Goal: Information Seeking & Learning: Learn about a topic

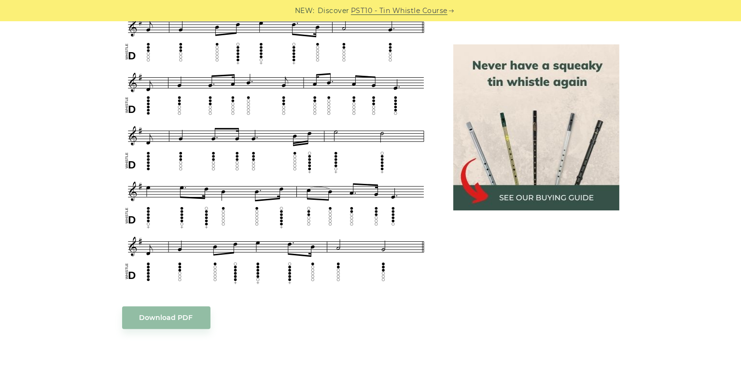
scroll to position [522, 0]
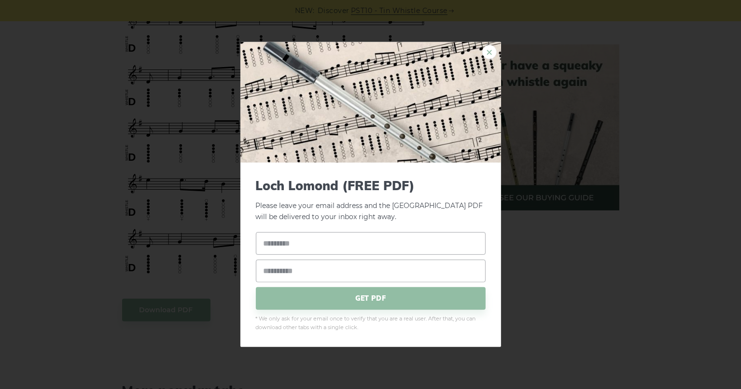
click at [487, 57] on link "×" at bounding box center [490, 52] width 14 height 14
drag, startPoint x: 226, startPoint y: 190, endPoint x: 488, endPoint y: 55, distance: 295.8
click at [488, 55] on link "×" at bounding box center [490, 52] width 14 height 14
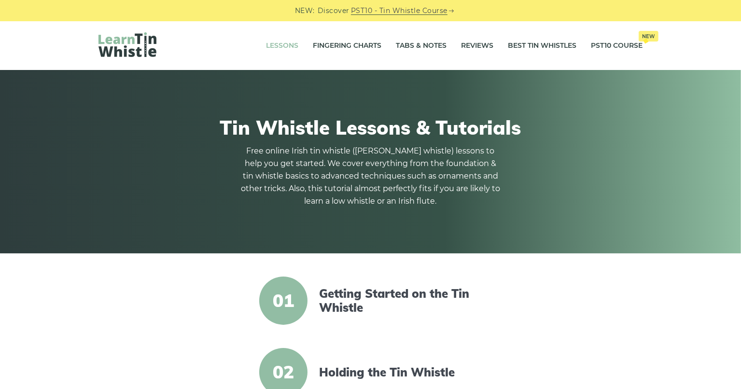
click at [196, 316] on article "01 Getting Started on the Tin Whistle" at bounding box center [371, 301] width 379 height 48
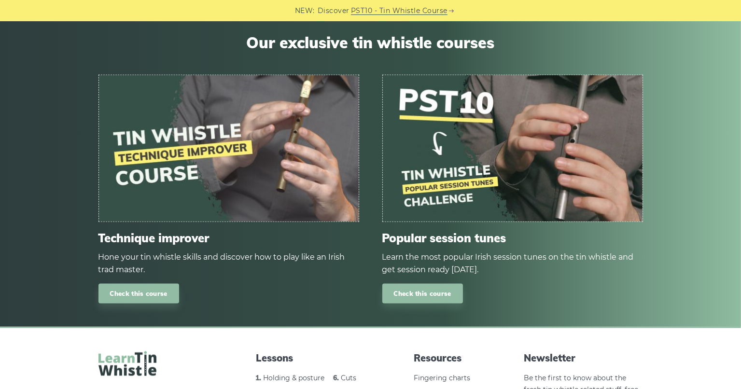
scroll to position [1198, 0]
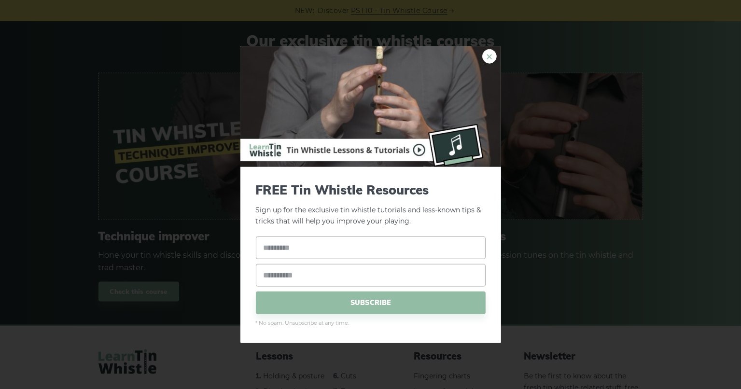
click at [486, 51] on link "×" at bounding box center [490, 56] width 14 height 14
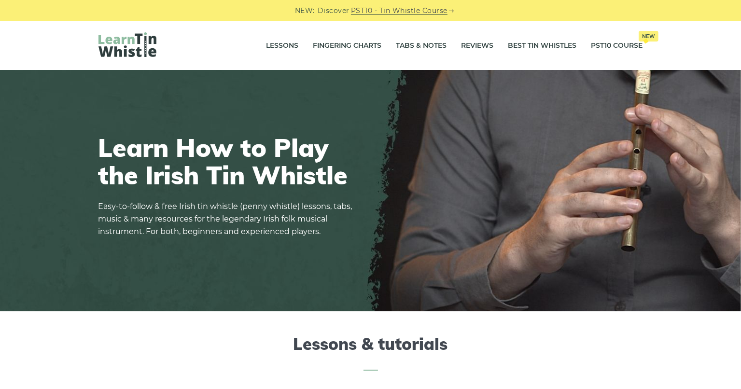
click at [483, 225] on div "Learn How to Play the Irish Tin Whistle Easy-to-follow & free Irish tin whistle…" at bounding box center [370, 191] width 591 height 160
click at [277, 43] on link "Lessons" at bounding box center [283, 46] width 32 height 24
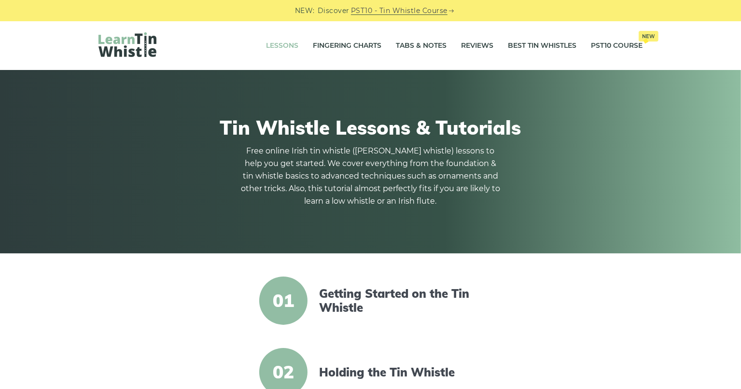
click at [222, 292] on article "01 Getting Started on the Tin Whistle" at bounding box center [371, 301] width 379 height 48
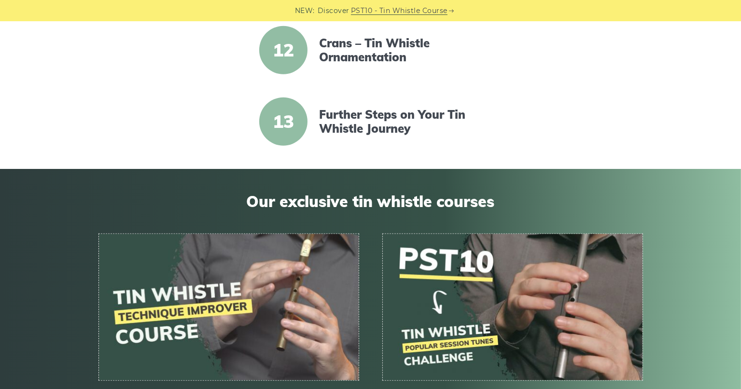
scroll to position [985, 0]
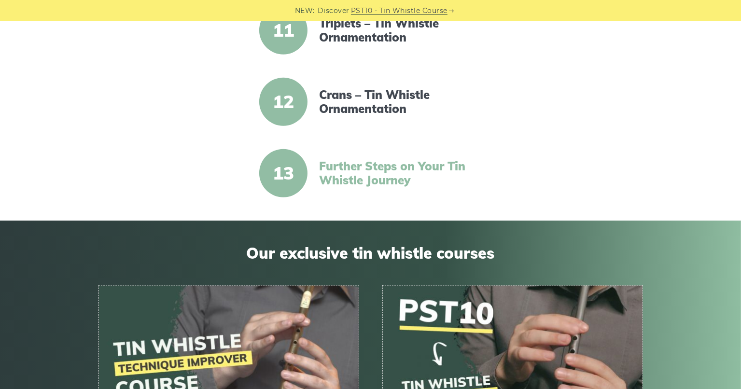
click at [382, 167] on link "Further Steps on Your Tin Whistle Journey" at bounding box center [402, 173] width 166 height 28
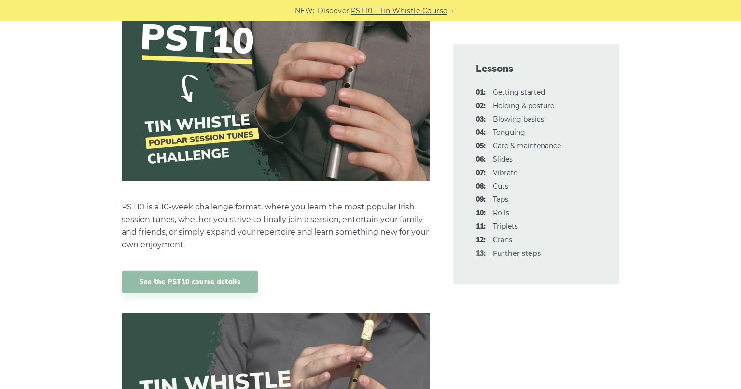
scroll to position [599, 0]
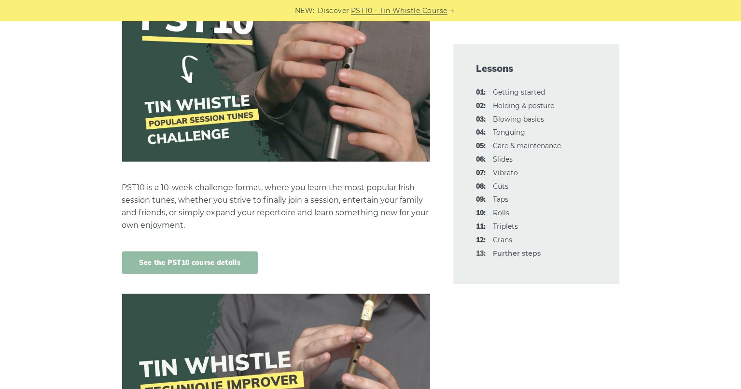
click at [164, 264] on link "See the PST10 course details" at bounding box center [190, 263] width 136 height 23
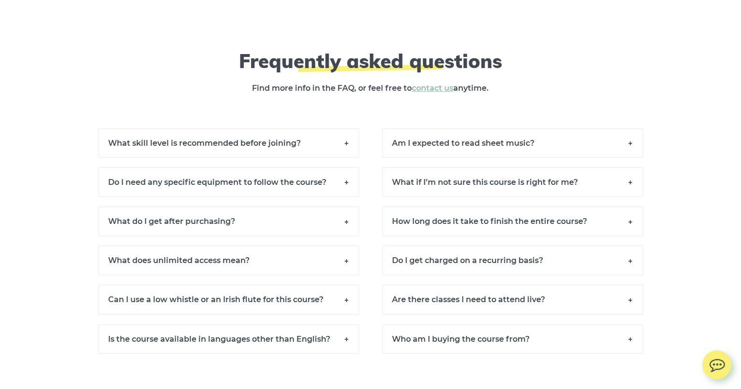
scroll to position [6608, 0]
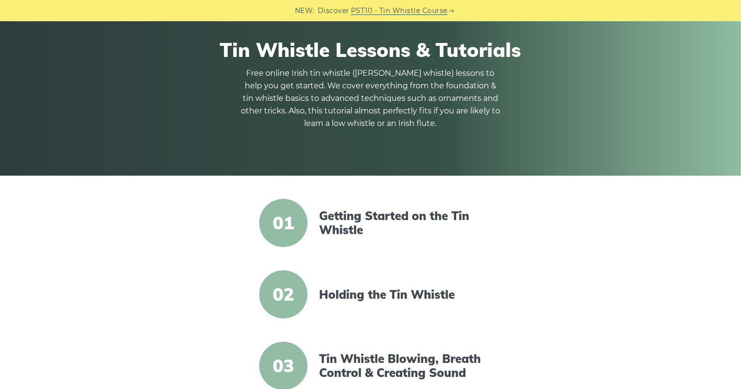
scroll to position [68, 0]
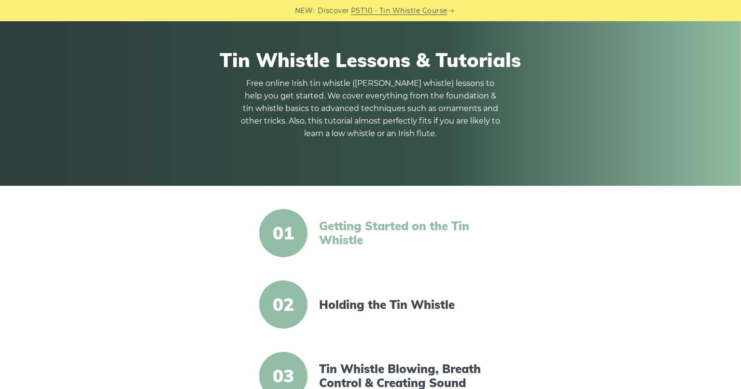
click at [357, 225] on link "Getting Started on the Tin Whistle" at bounding box center [402, 233] width 166 height 28
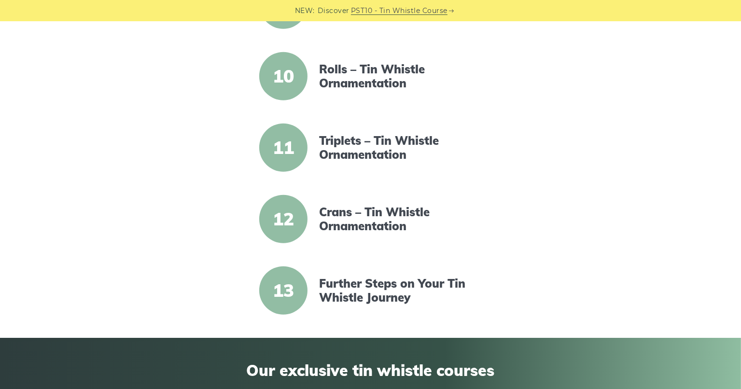
scroll to position [889, 0]
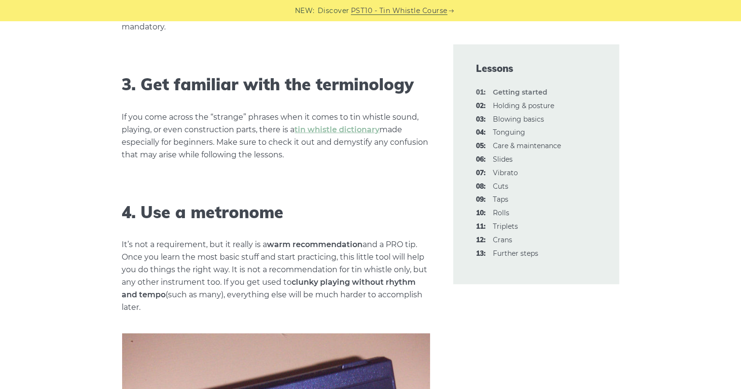
scroll to position [918, 0]
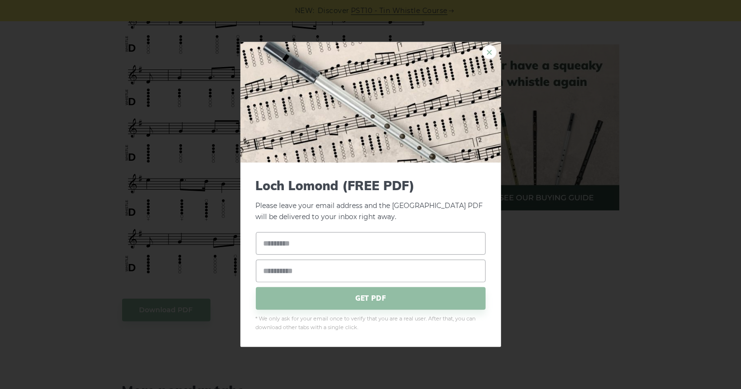
click at [487, 55] on link "×" at bounding box center [490, 52] width 14 height 14
